Goal: Information Seeking & Learning: Learn about a topic

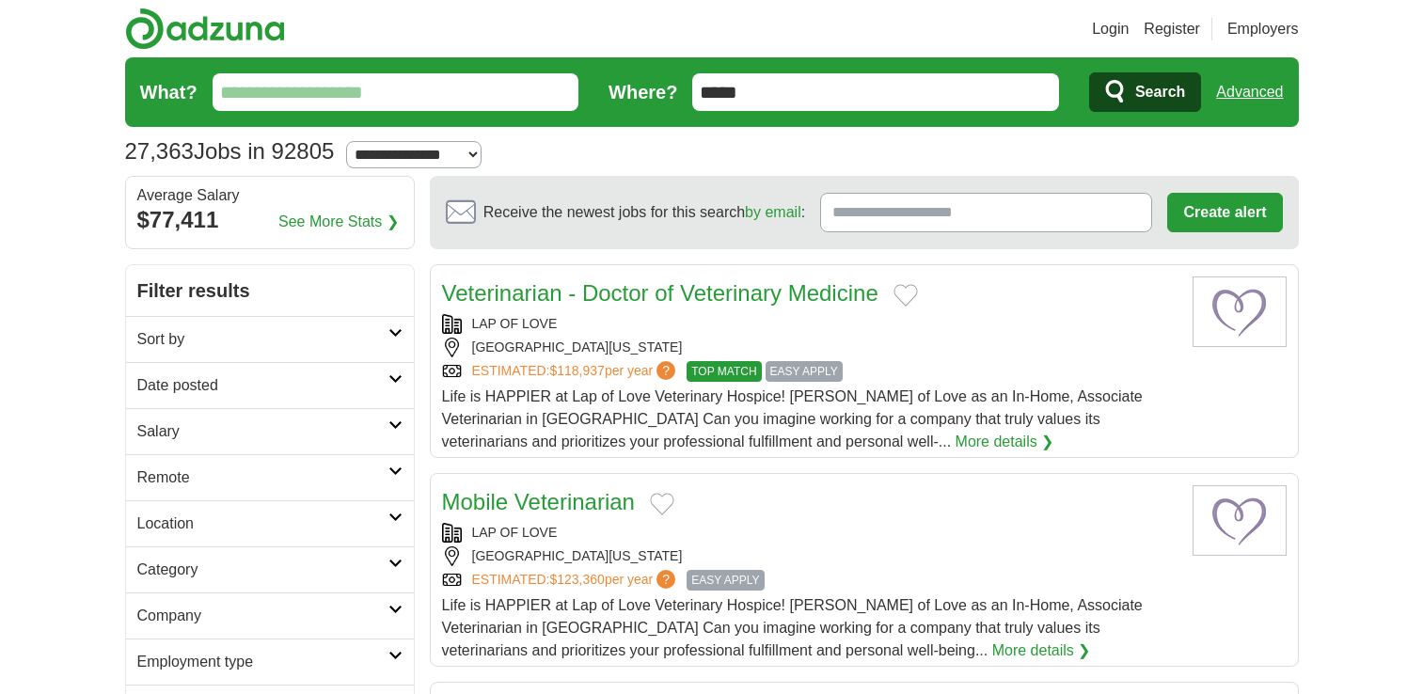
click at [1144, 78] on span "Search" at bounding box center [1160, 92] width 50 height 38
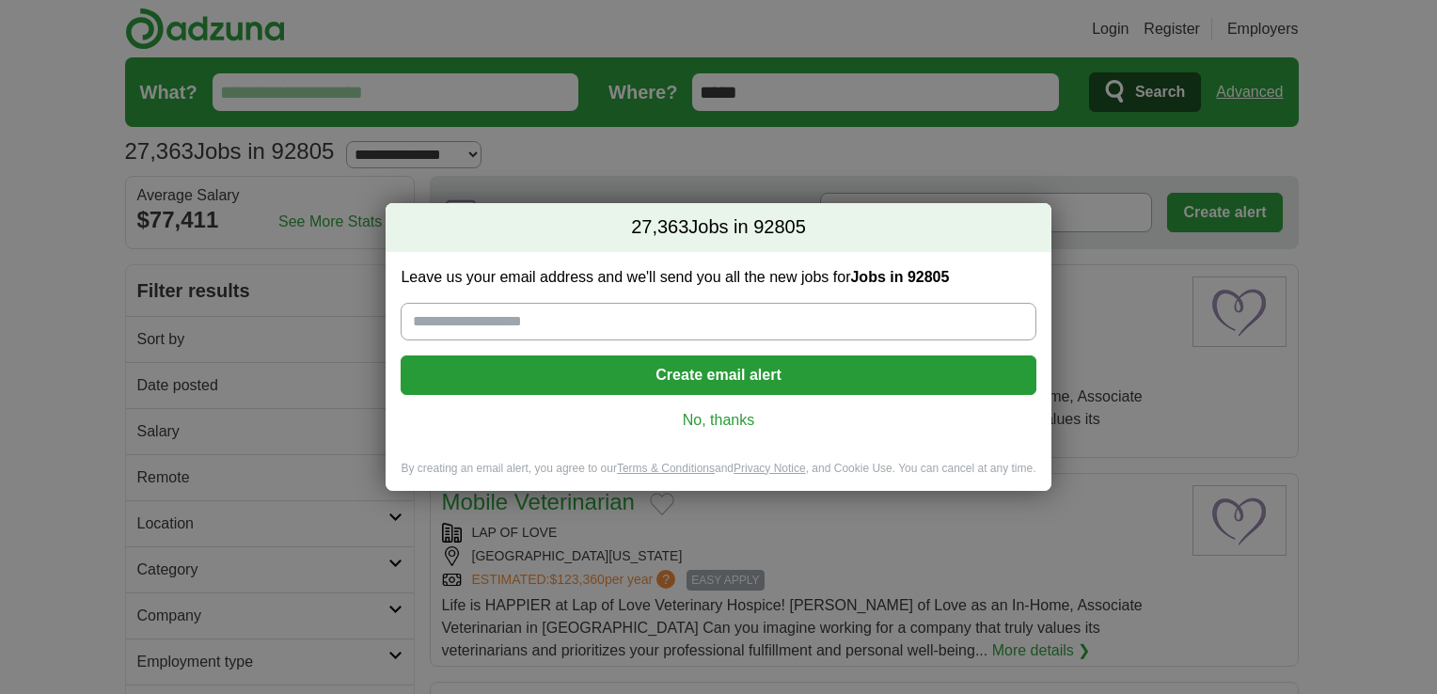
click at [711, 423] on link "No, thanks" at bounding box center [718, 420] width 605 height 21
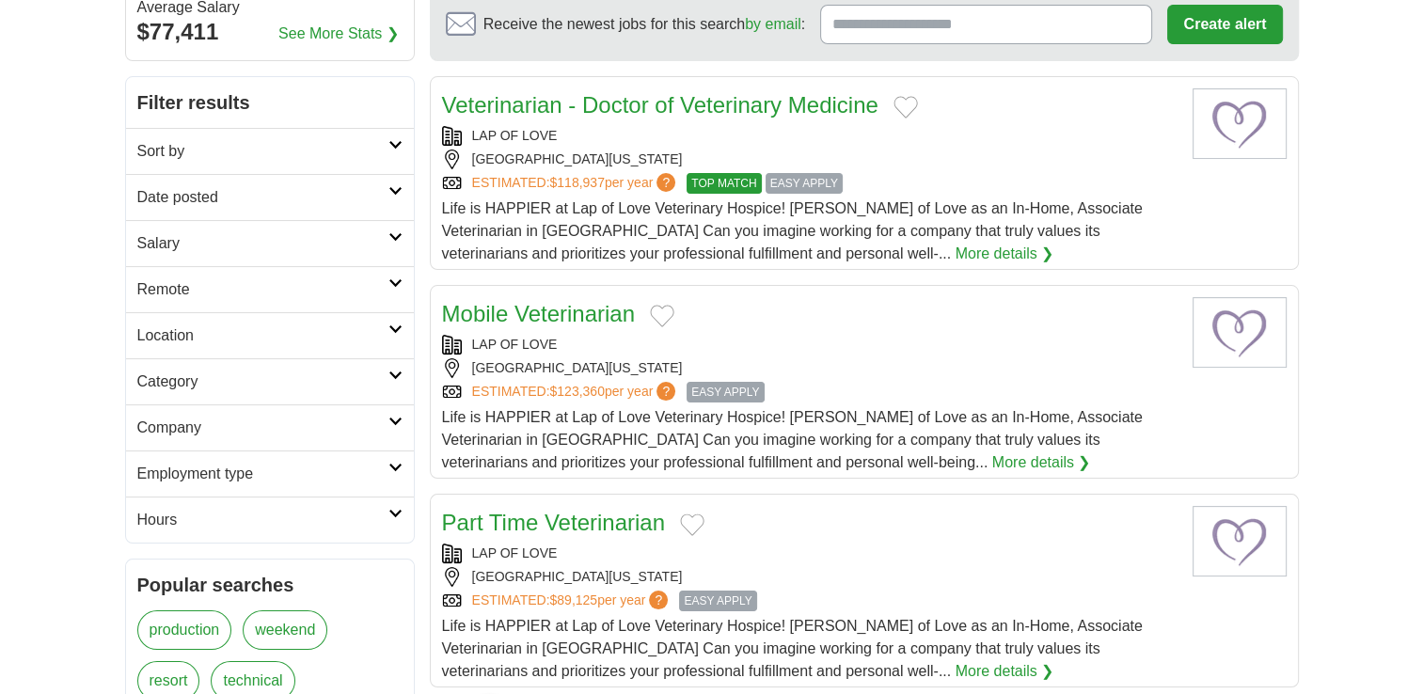
scroll to position [282, 0]
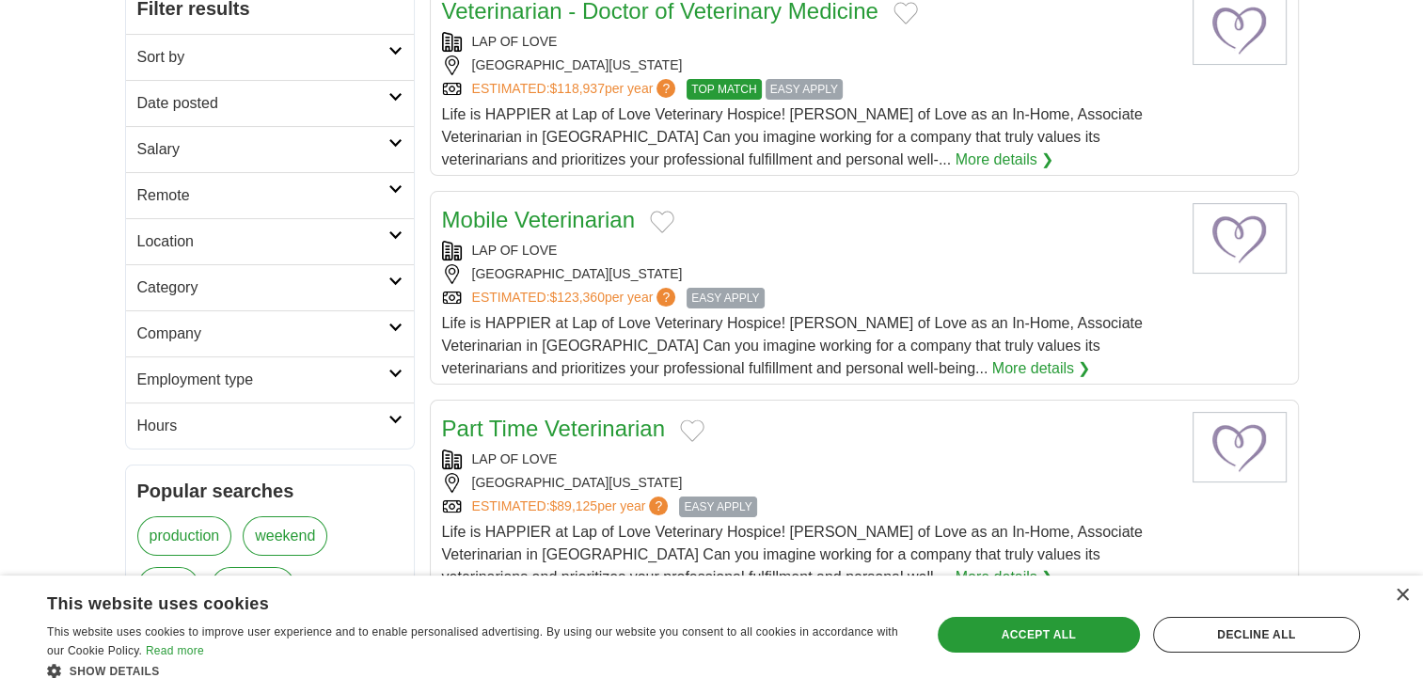
click at [397, 232] on icon at bounding box center [395, 234] width 14 height 9
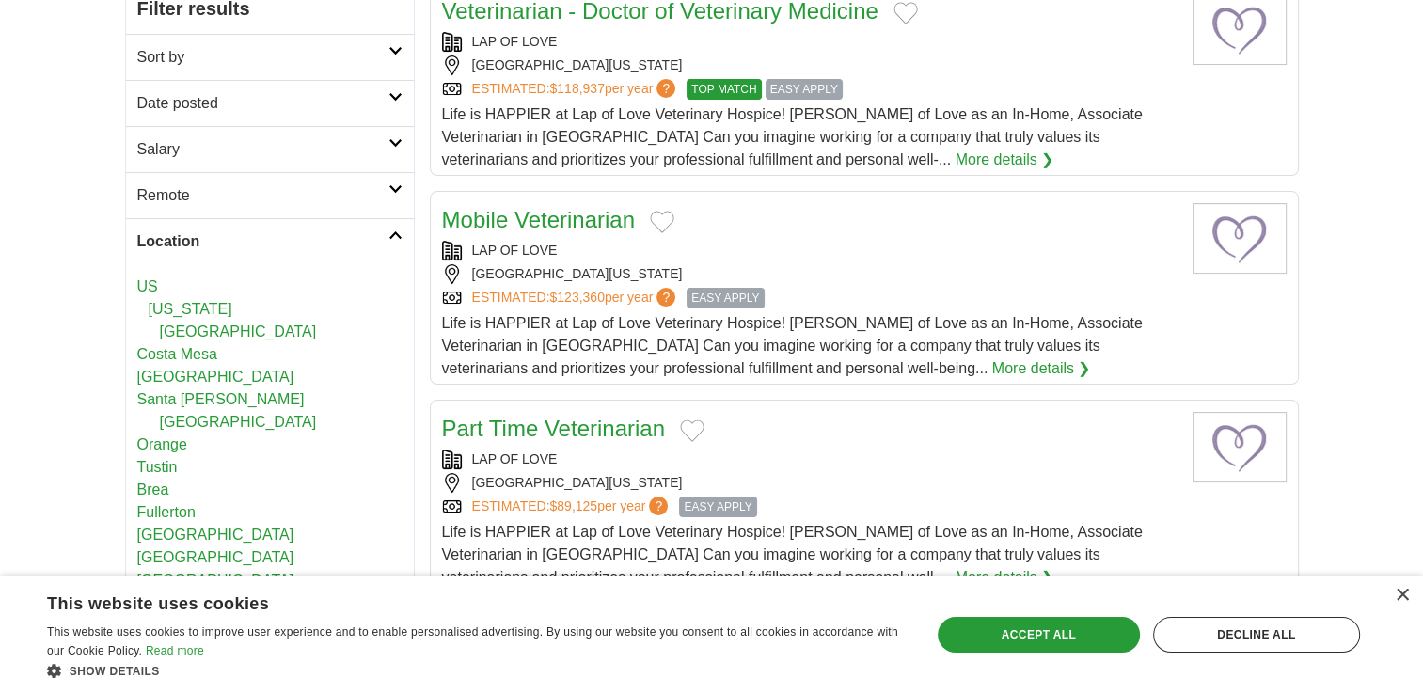
click at [167, 379] on link "[GEOGRAPHIC_DATA]" at bounding box center [215, 377] width 157 height 16
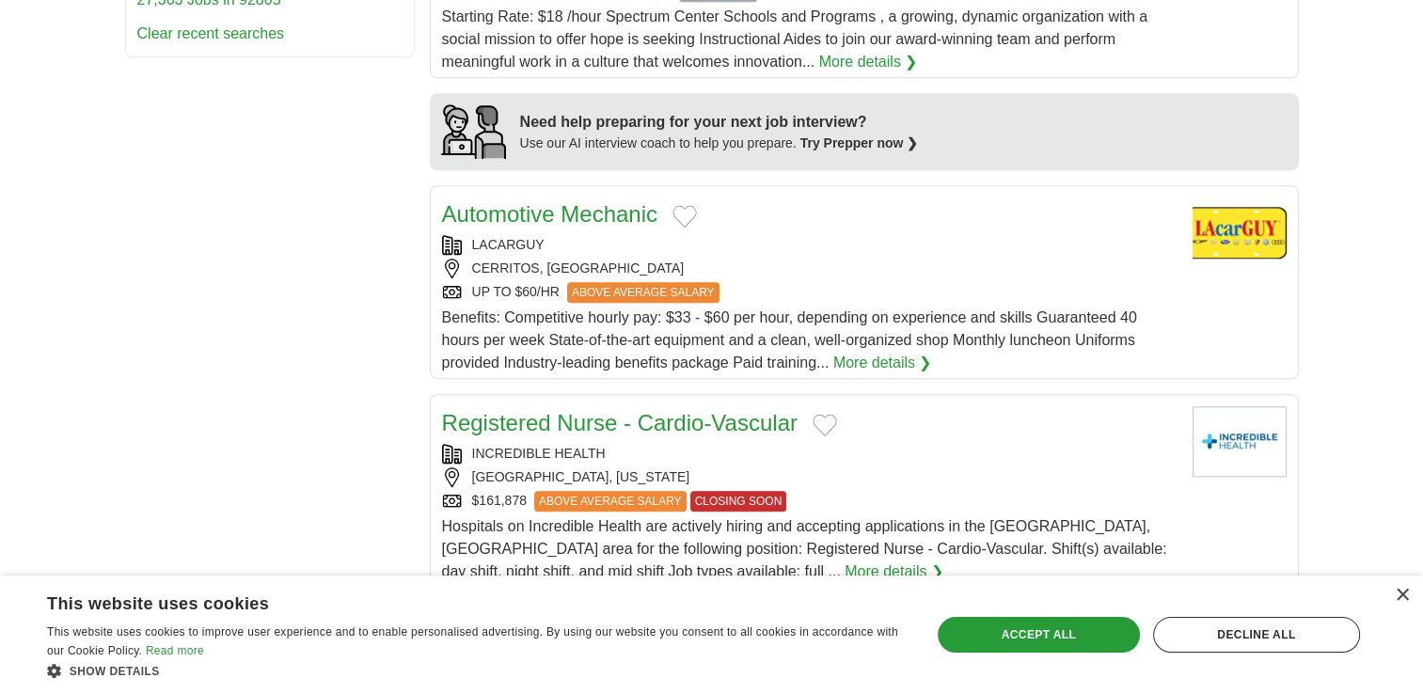
scroll to position [1505, 0]
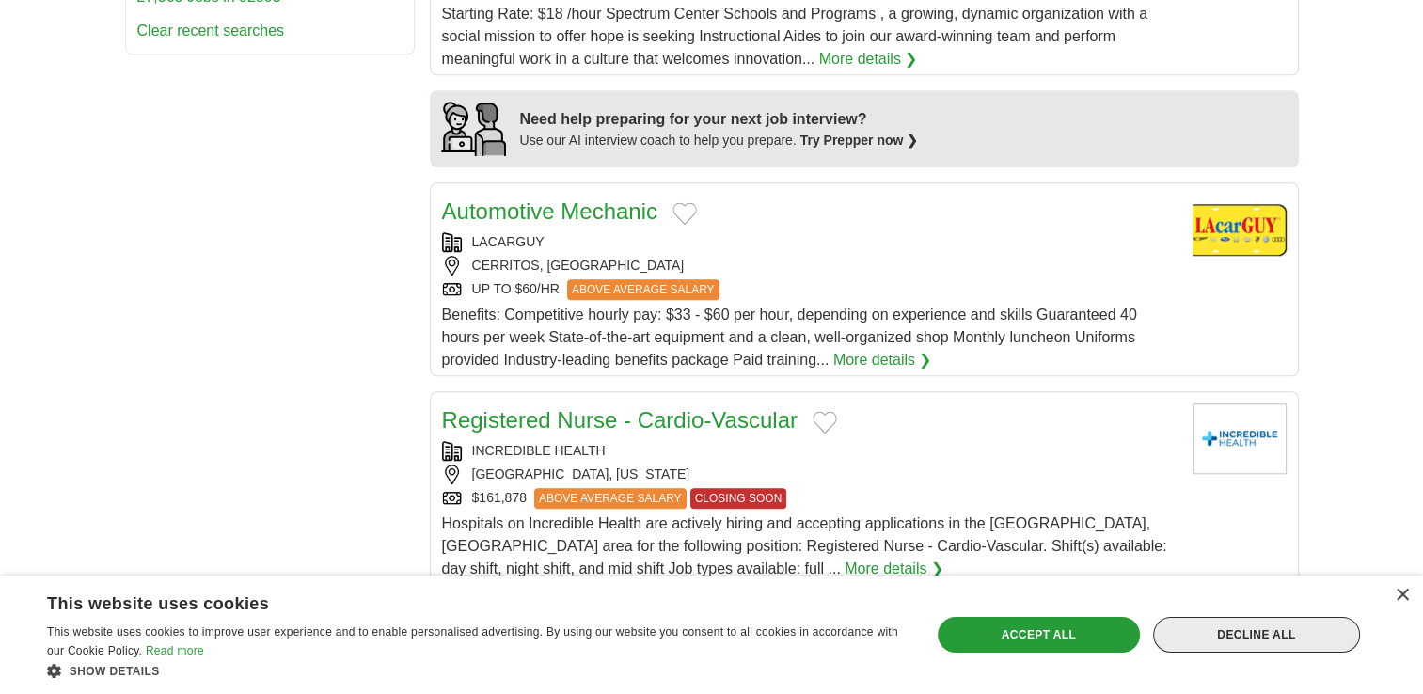
click at [1245, 637] on div "Decline all" at bounding box center [1256, 635] width 207 height 36
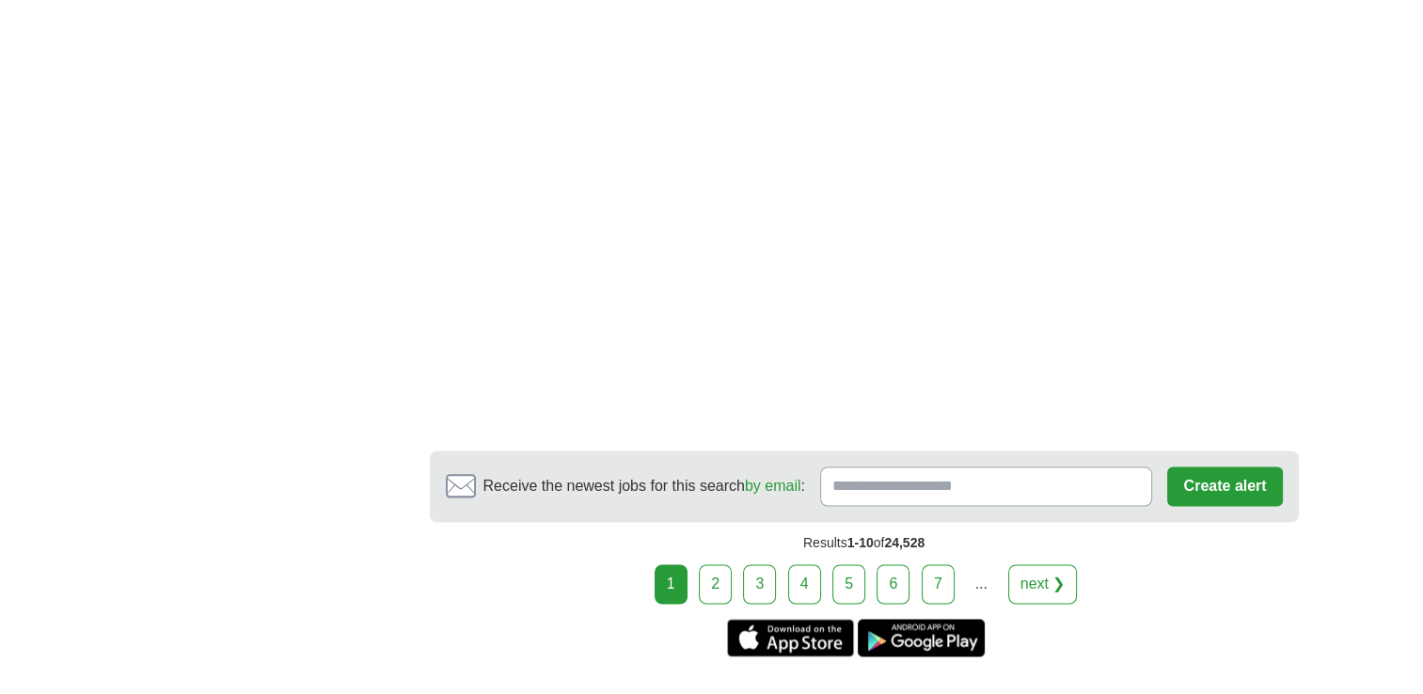
scroll to position [3194, 0]
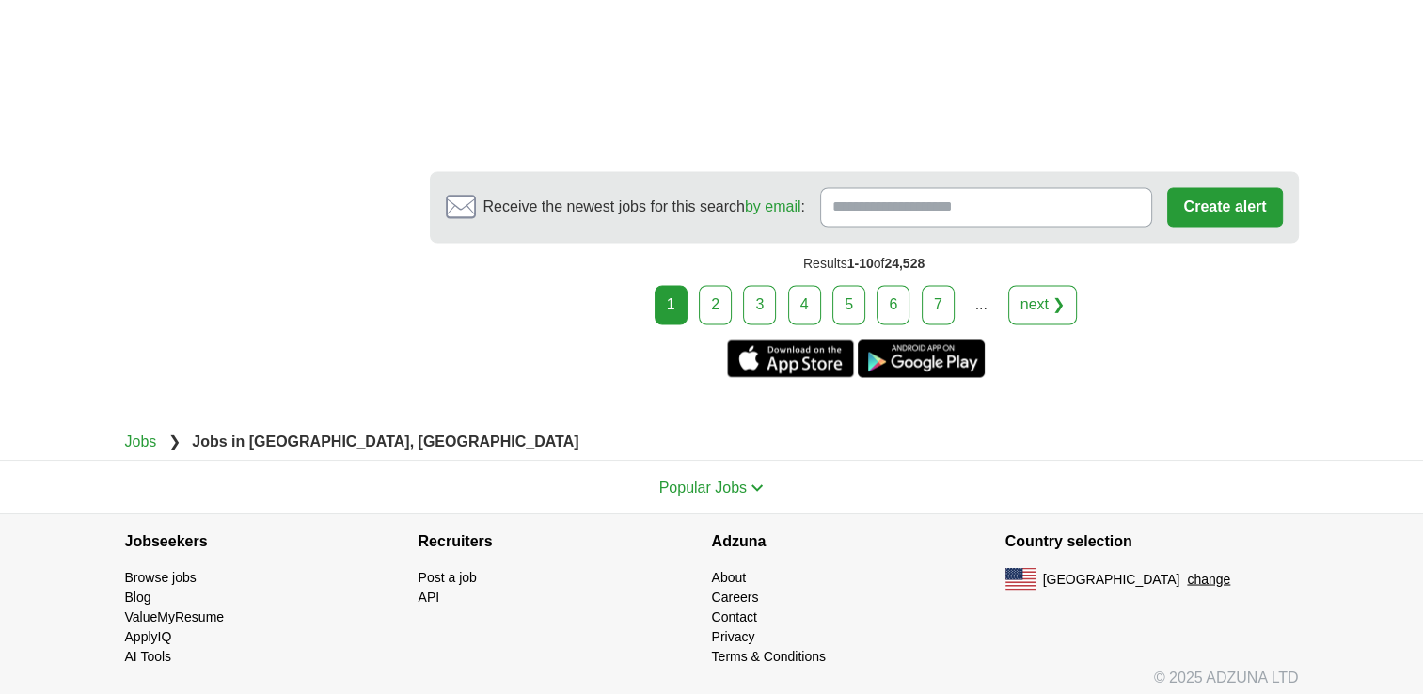
click at [714, 292] on link "2" at bounding box center [715, 304] width 33 height 39
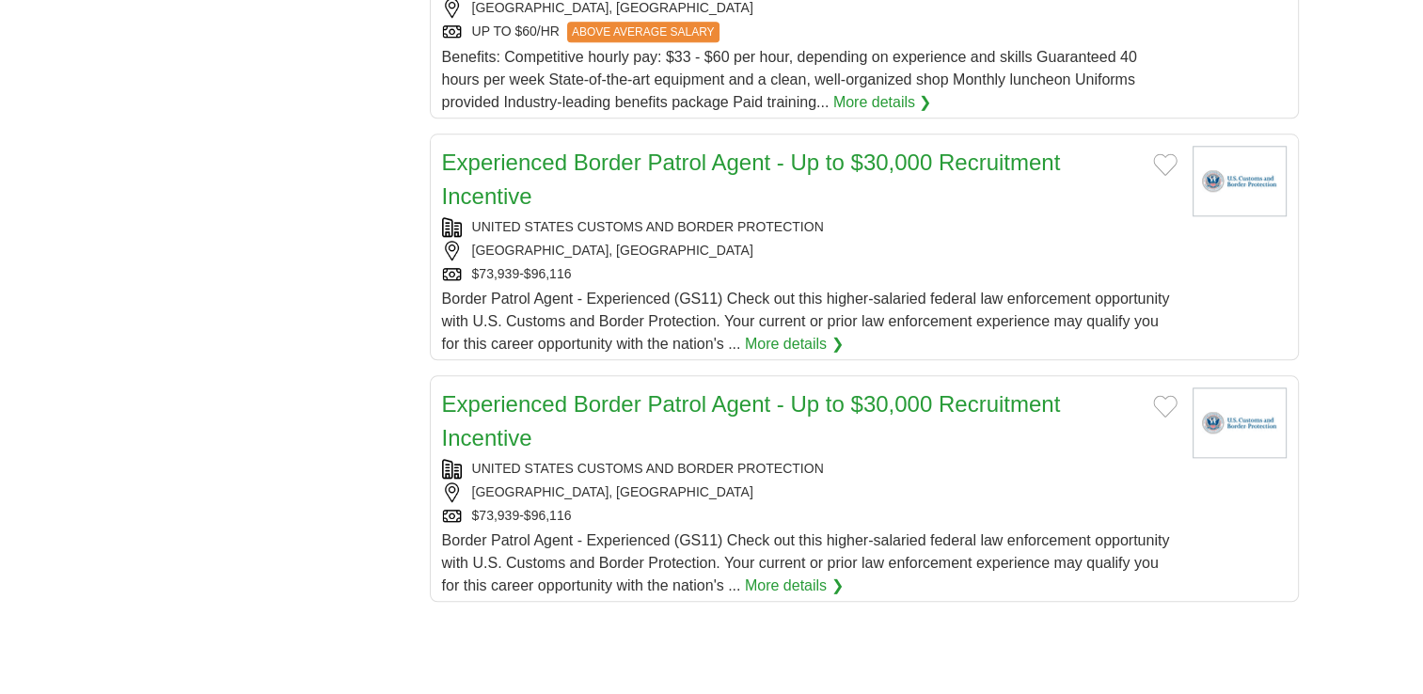
scroll to position [2069, 0]
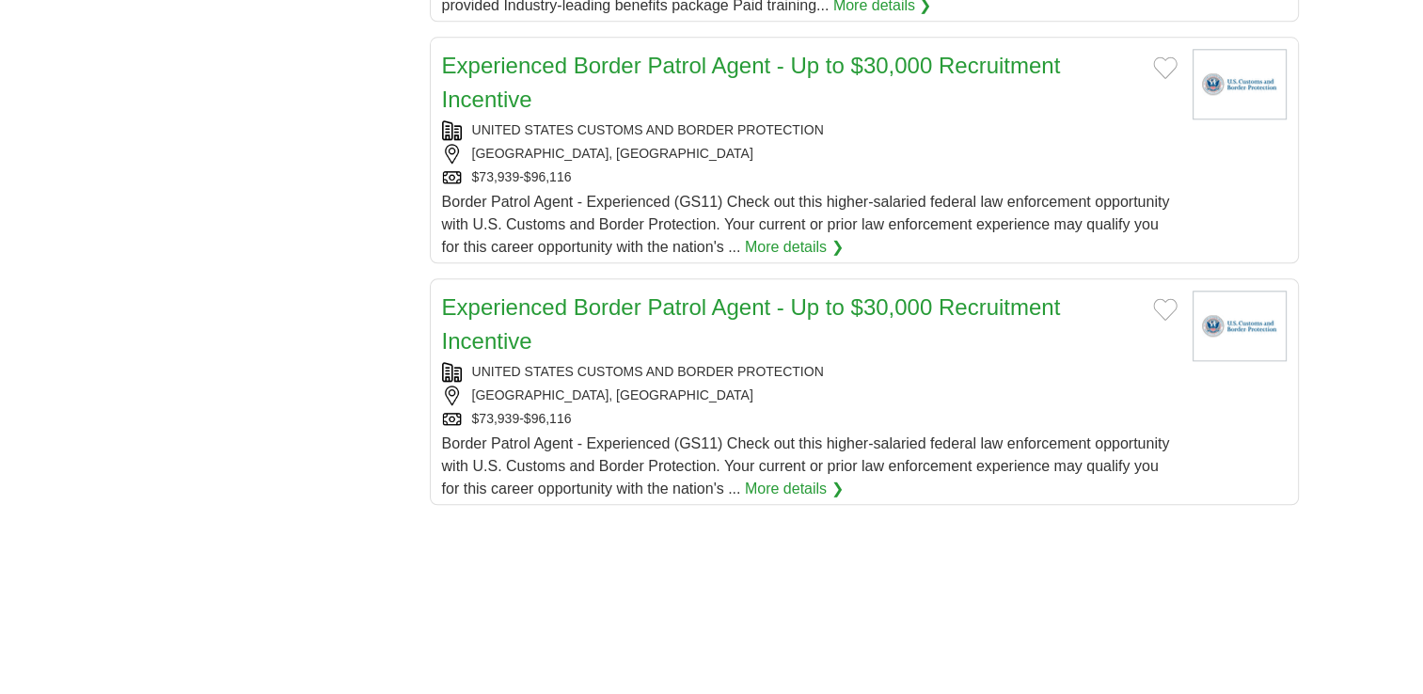
click at [835, 486] on link "More details ❯" at bounding box center [794, 489] width 99 height 23
